Goal: Task Accomplishment & Management: Use online tool/utility

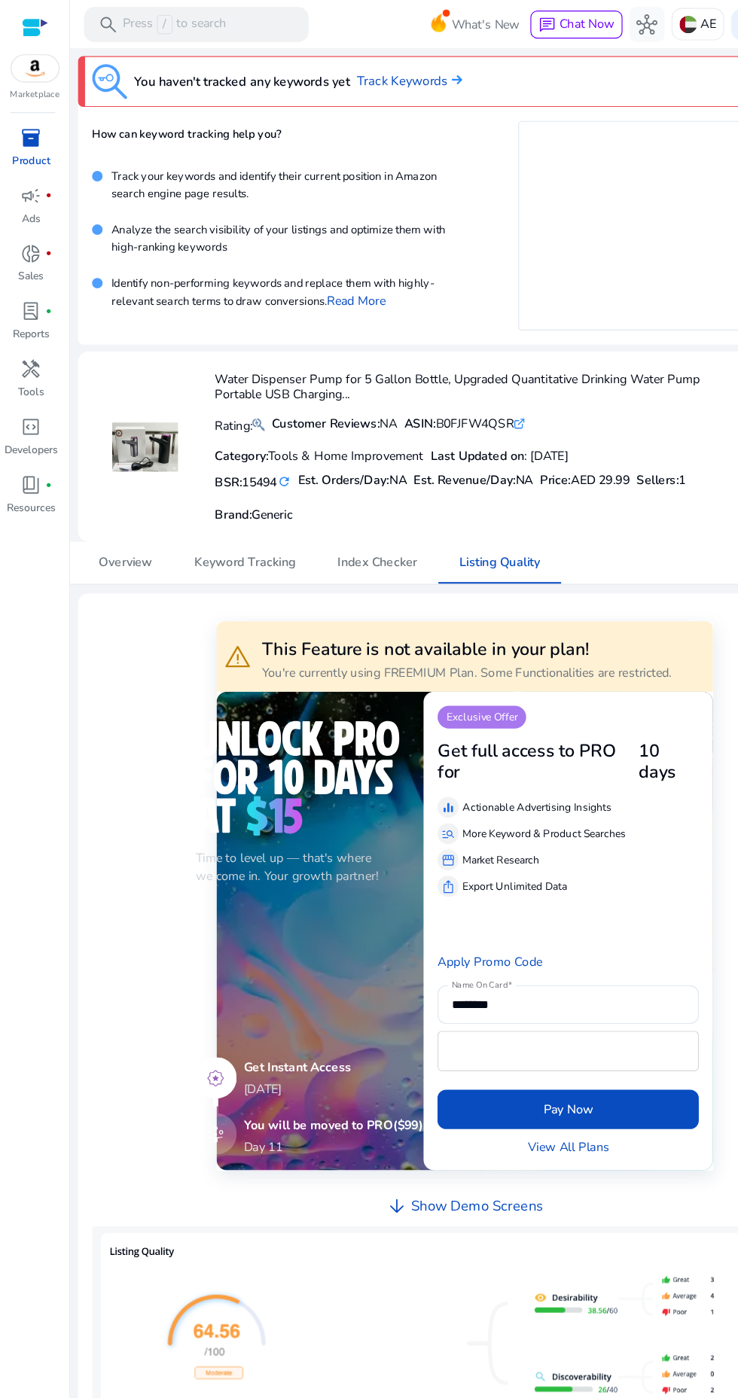
click at [27, 130] on div "inventory_2" at bounding box center [27, 118] width 42 height 24
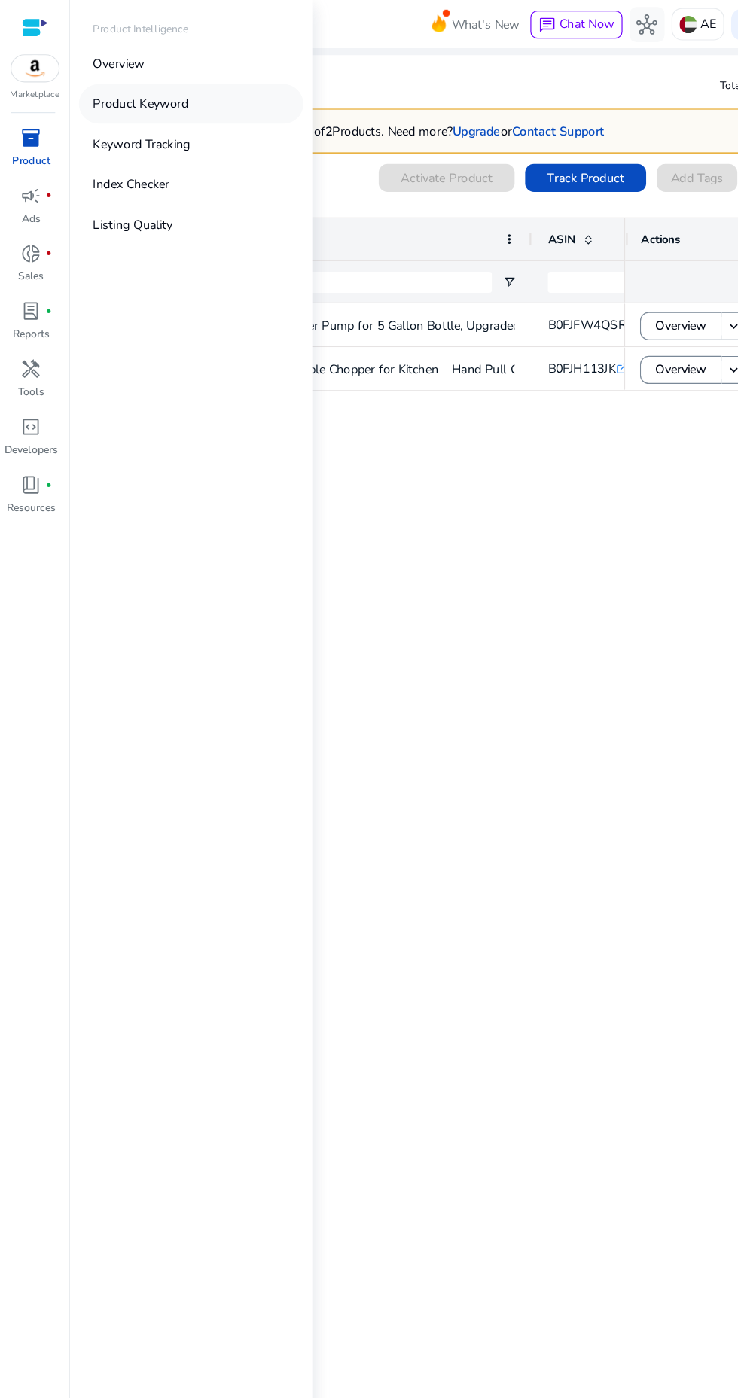
click at [113, 94] on p "Product Keyword" at bounding box center [121, 89] width 82 height 16
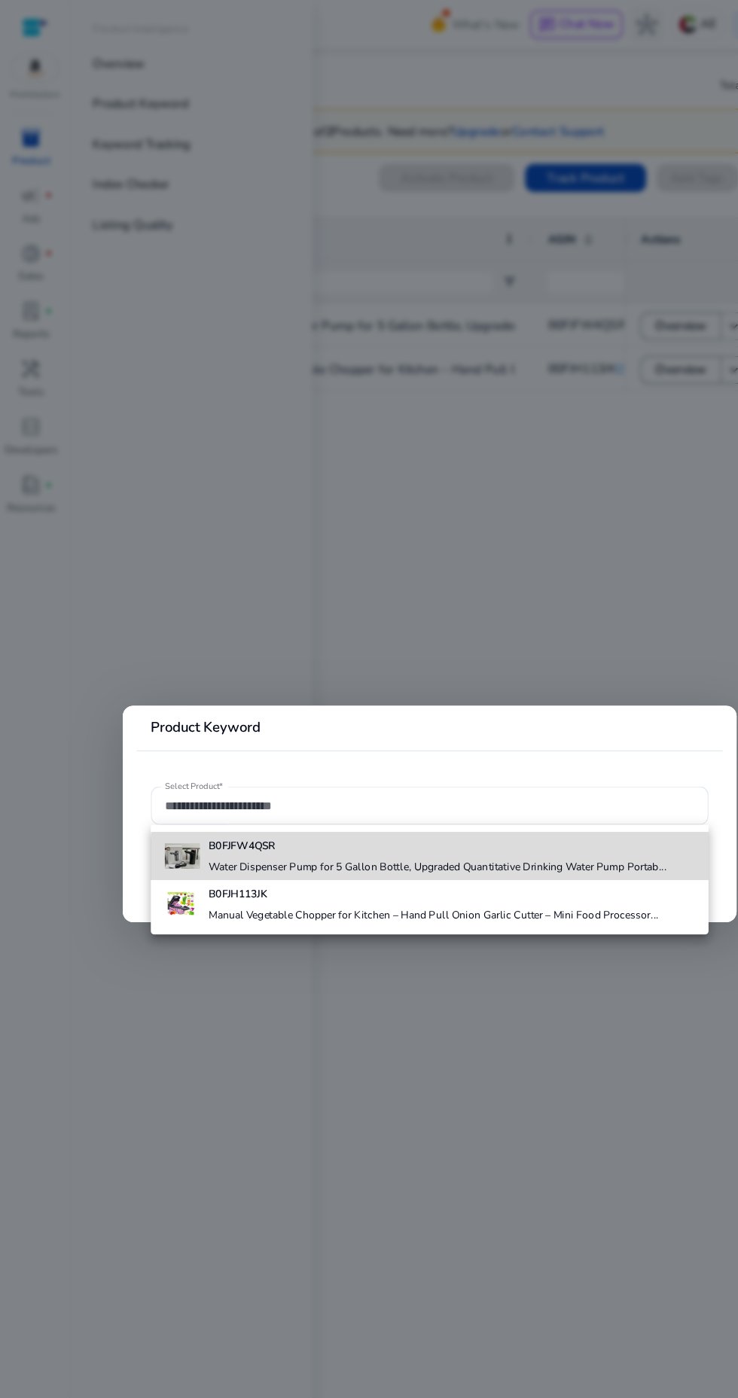
click at [444, 749] on h4 "Water Dispenser Pump for 5 Gallon Bottle, Upgraded Quantitative Drinking Water …" at bounding box center [375, 745] width 393 height 12
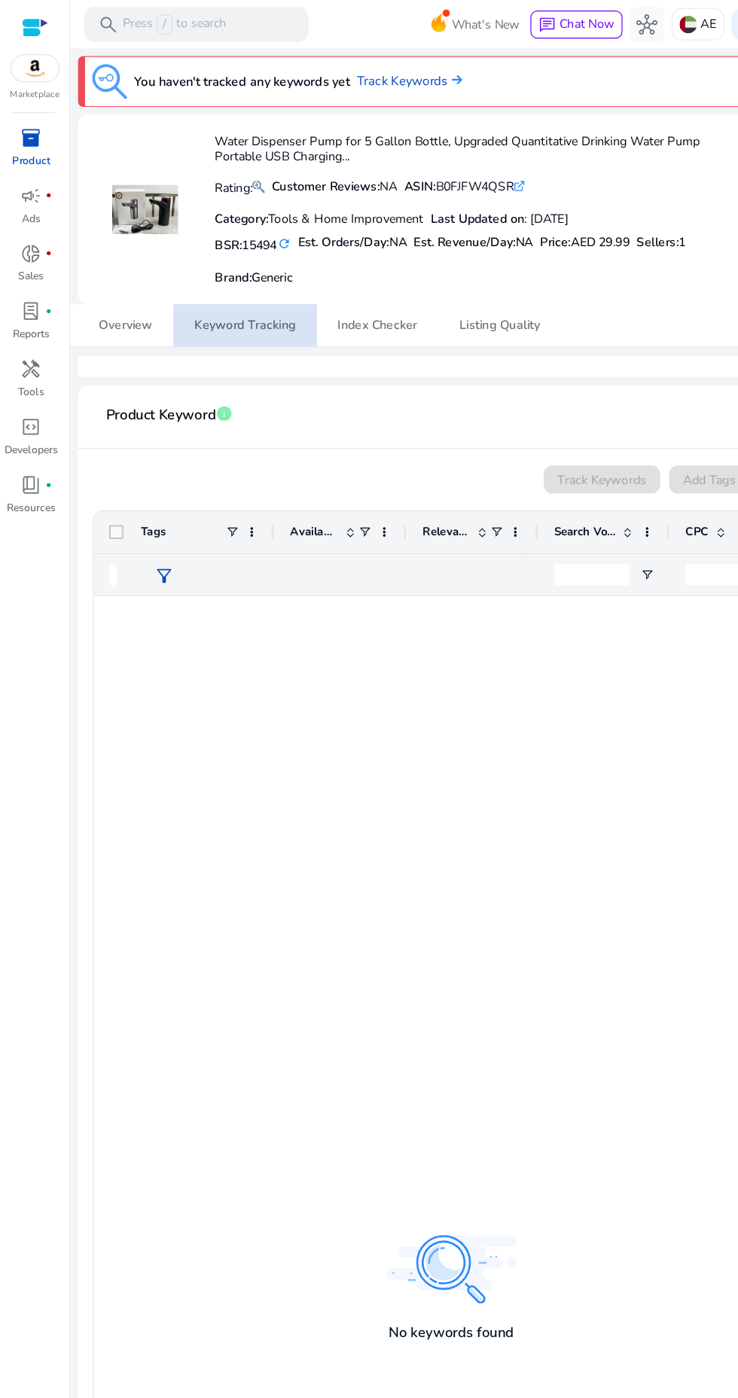
click at [213, 282] on span "Keyword Tracking" at bounding box center [210, 279] width 87 height 11
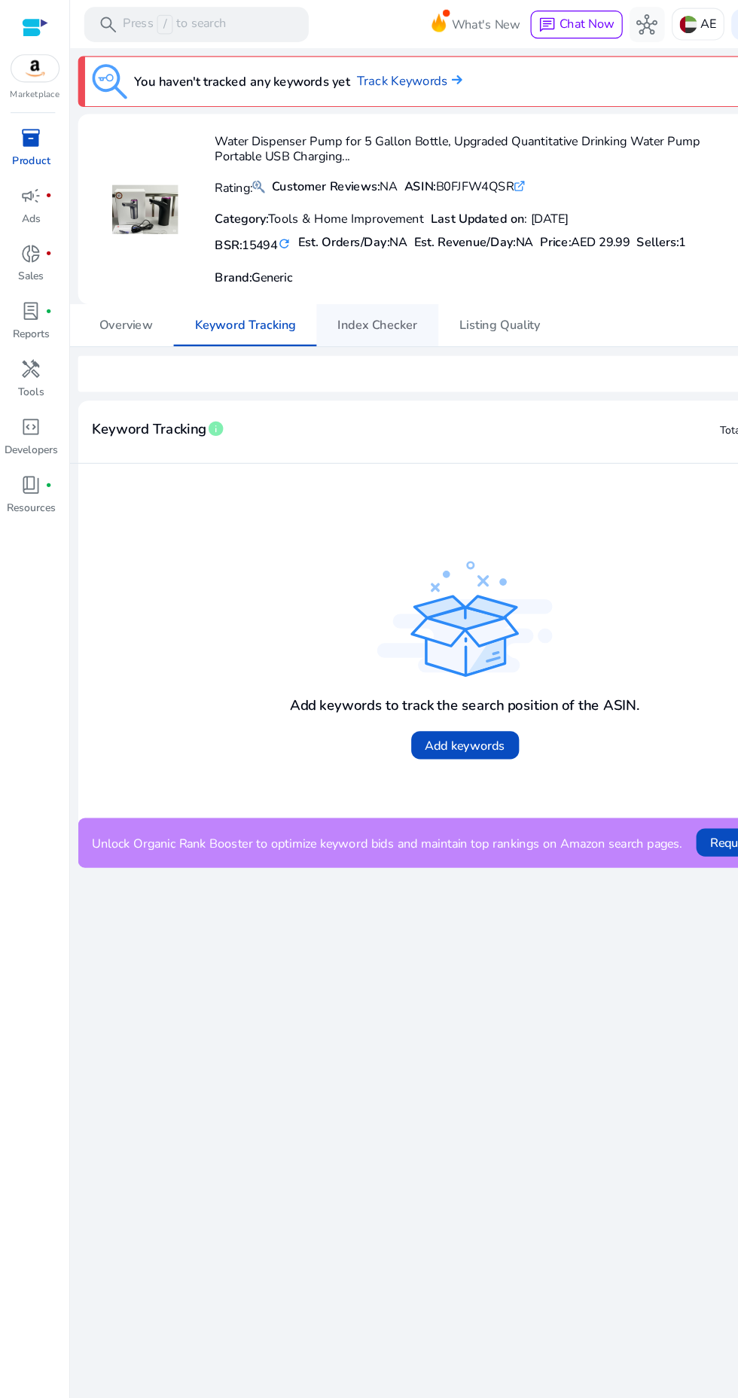
click at [328, 279] on span "Index Checker" at bounding box center [324, 279] width 69 height 11
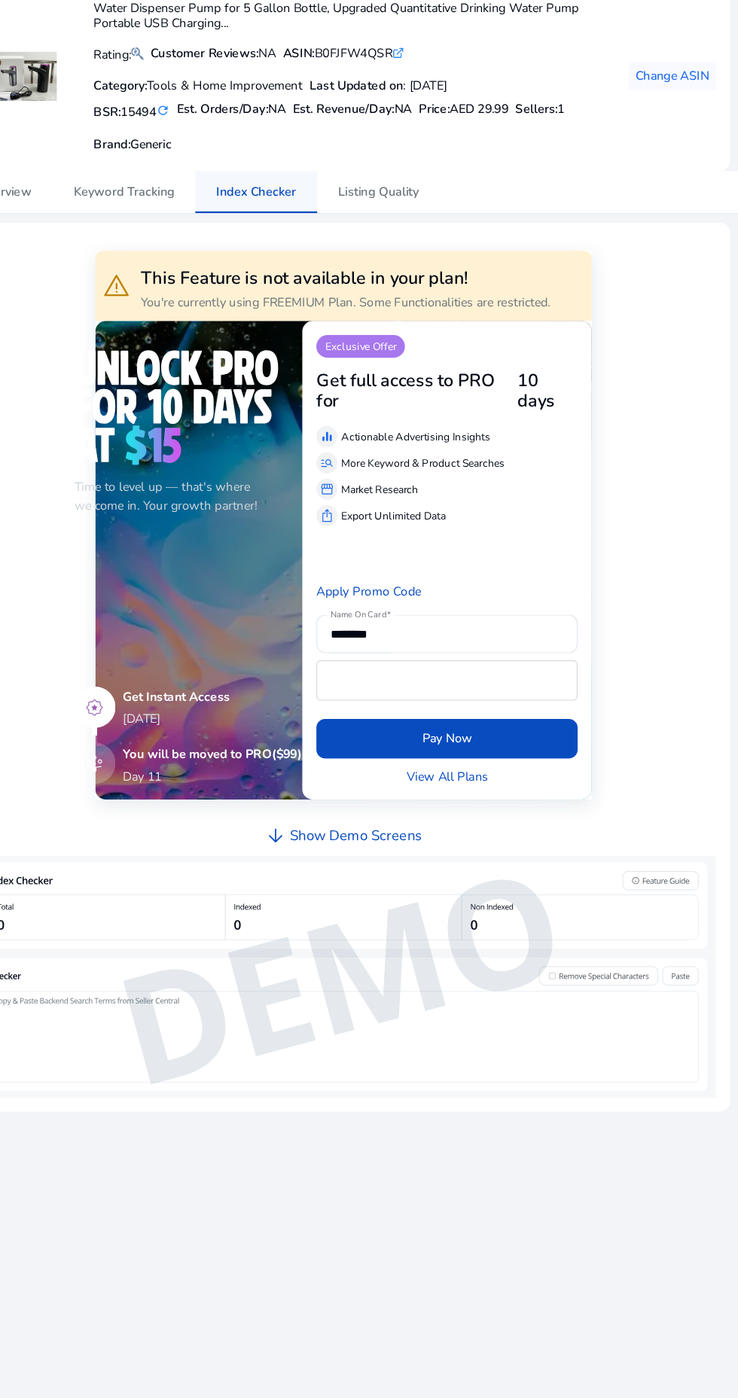
scroll to position [25, 0]
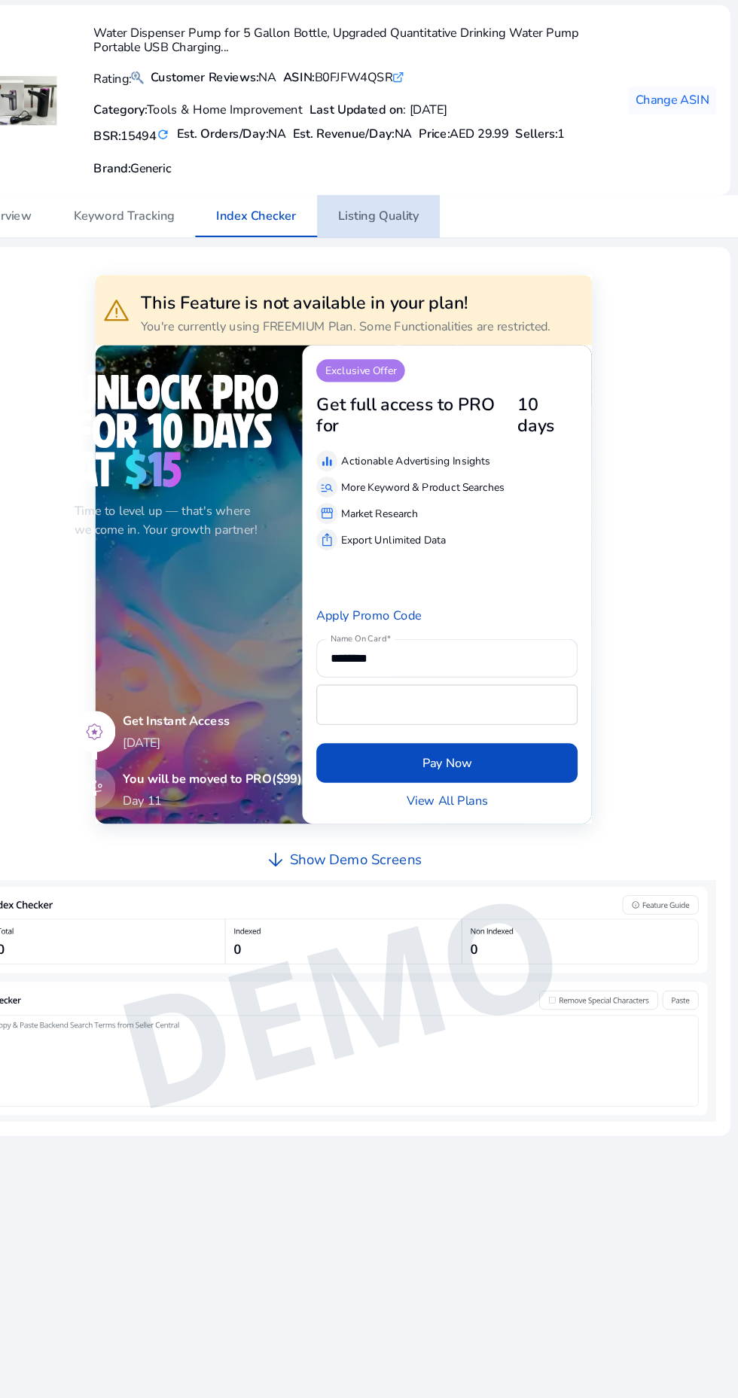
click at [445, 265] on span "Listing Quality" at bounding box center [429, 279] width 69 height 36
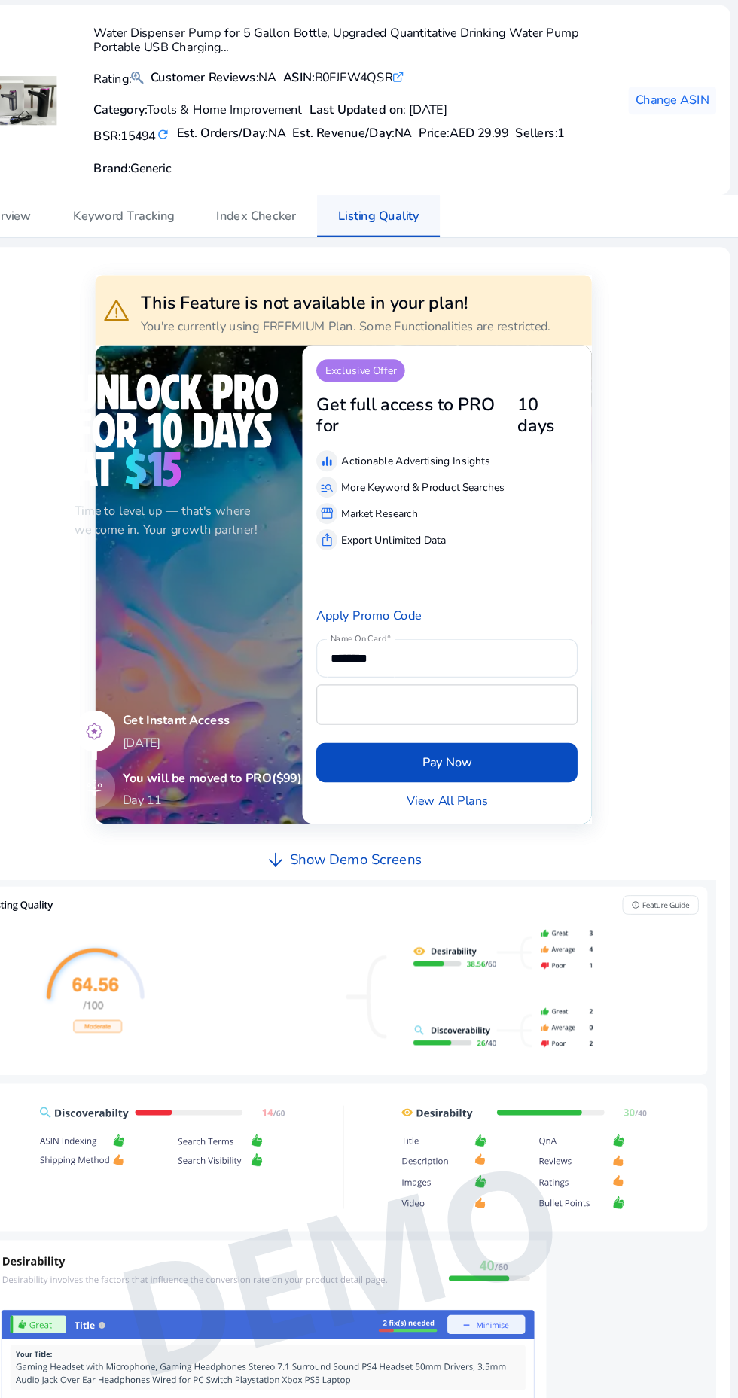
scroll to position [148, 0]
